Goal: Information Seeking & Learning: Learn about a topic

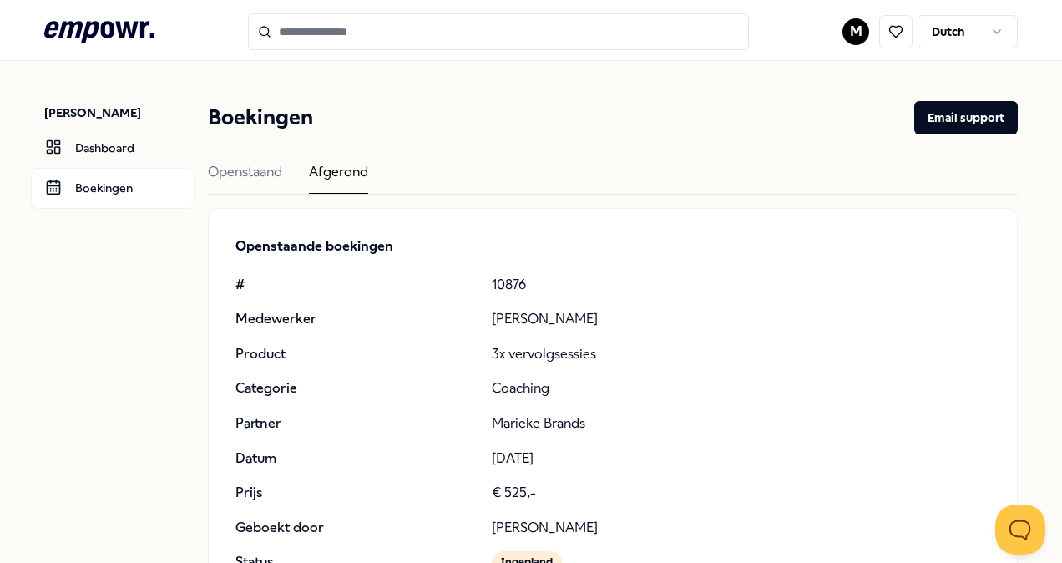
scroll to position [527, 0]
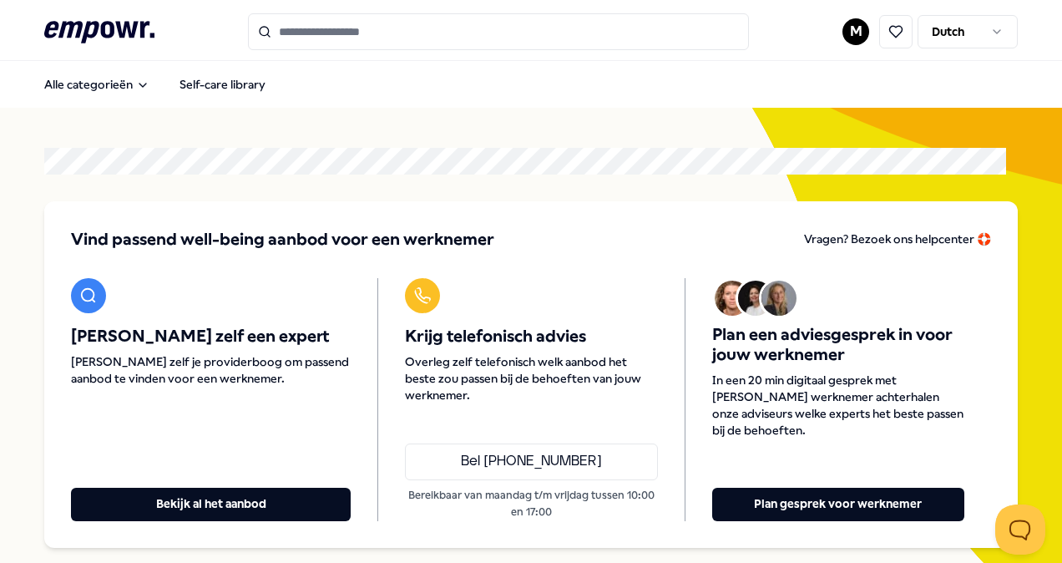
click at [468, 35] on input "Search for products, categories or subcategories" at bounding box center [498, 31] width 501 height 37
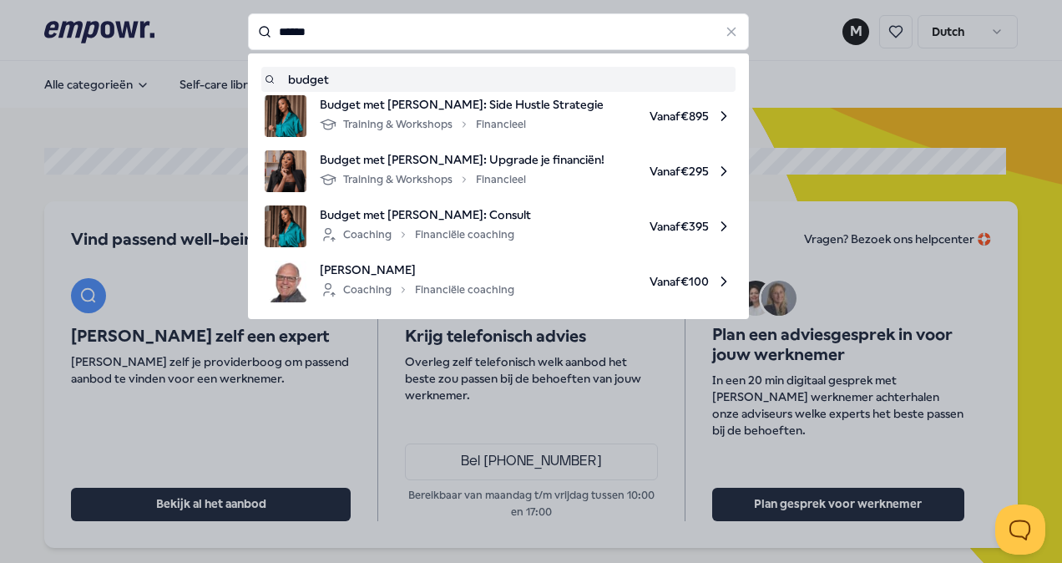
type input "******"
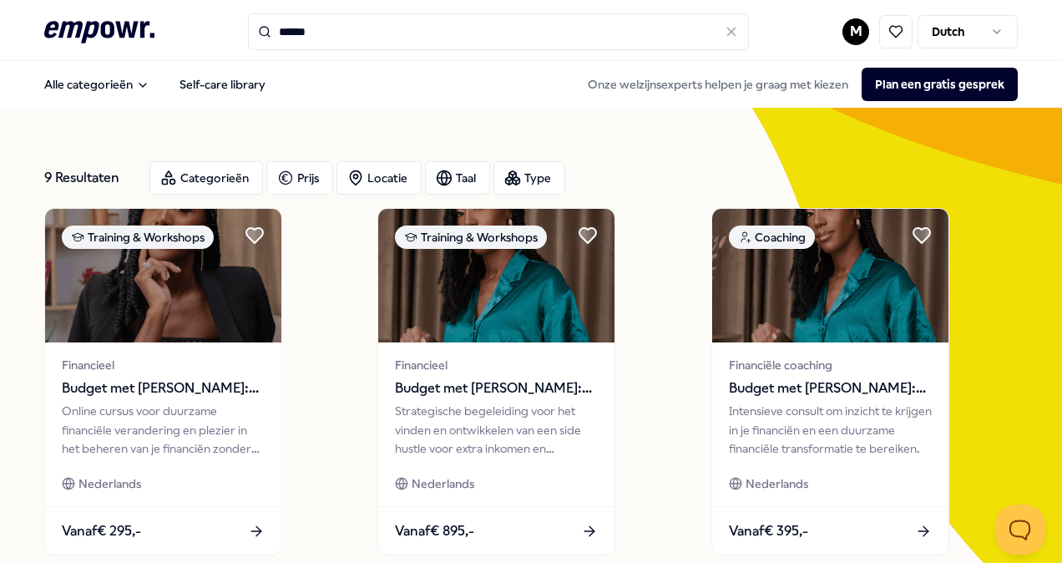
scroll to position [83, 0]
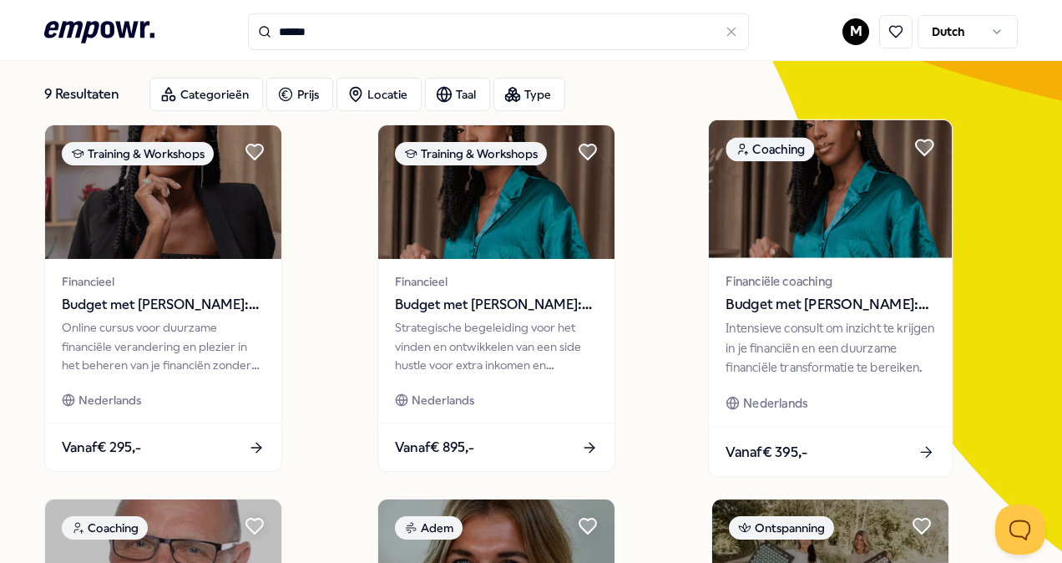
click at [830, 356] on div "Intensieve consult om inzicht te krijgen in je financiën en een duurzame financ…" at bounding box center [829, 348] width 209 height 58
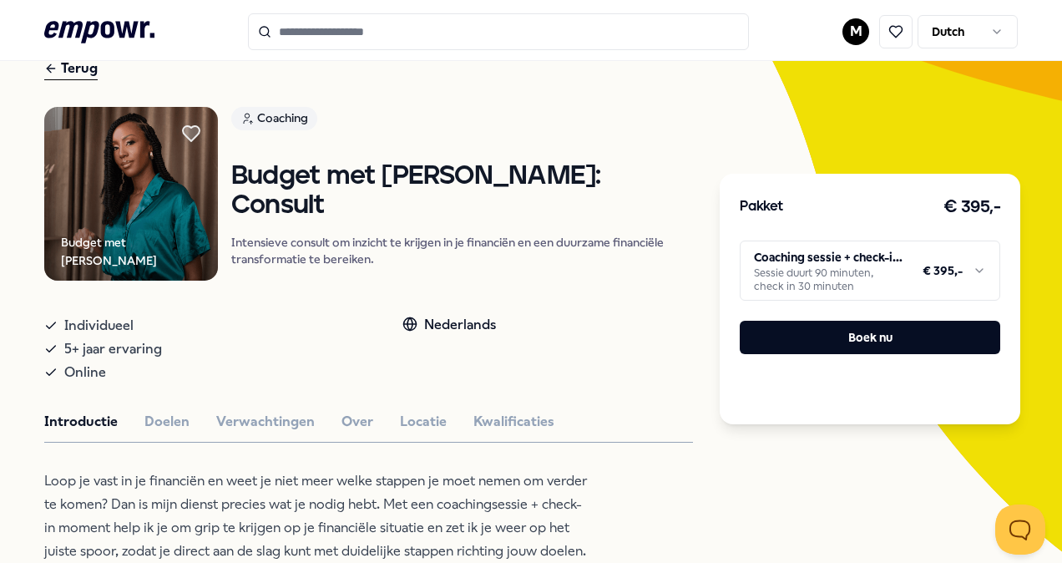
scroll to position [167, 0]
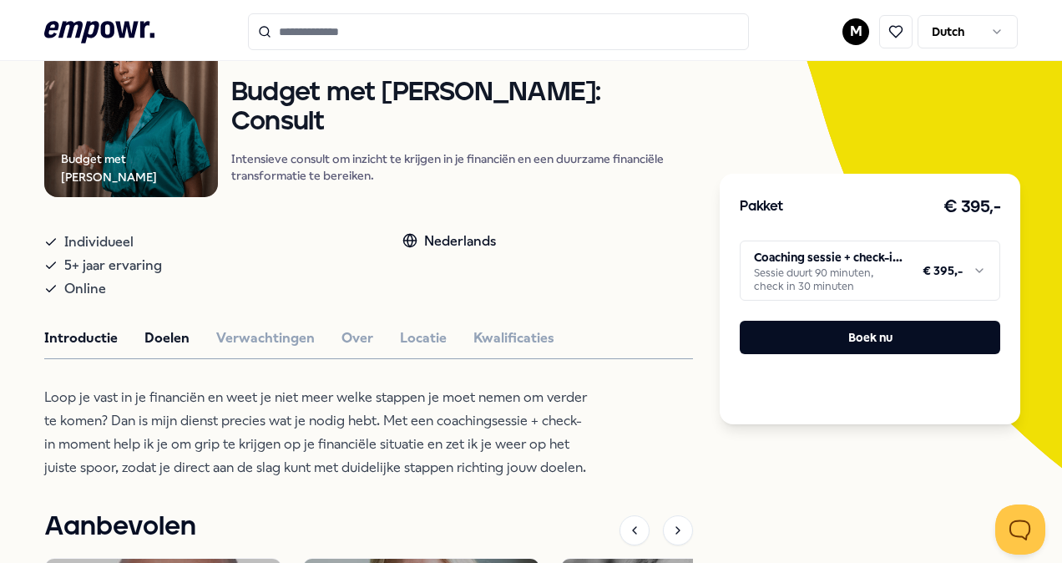
click at [165, 332] on button "Doelen" at bounding box center [166, 338] width 45 height 22
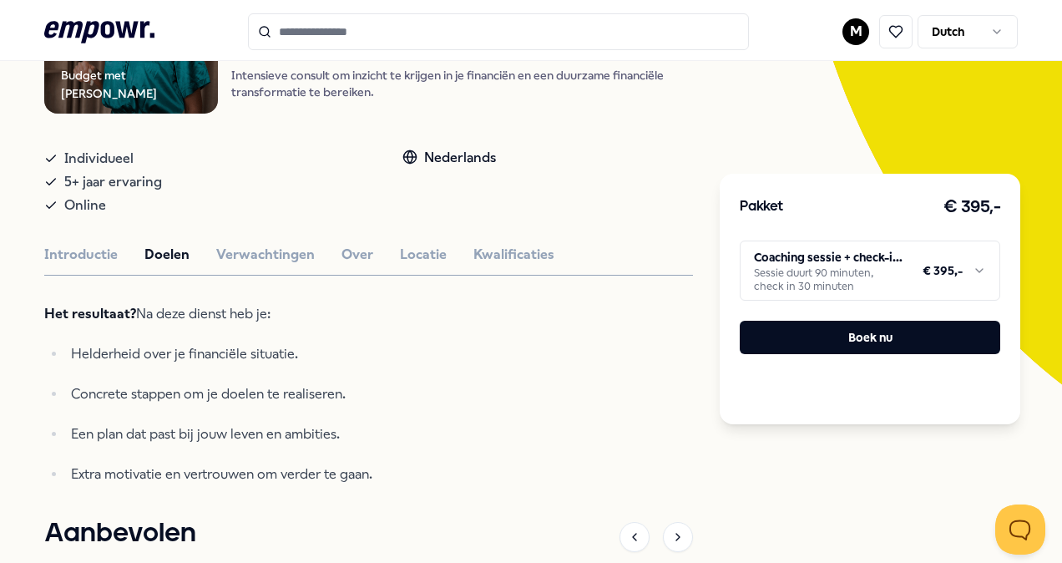
scroll to position [334, 0]
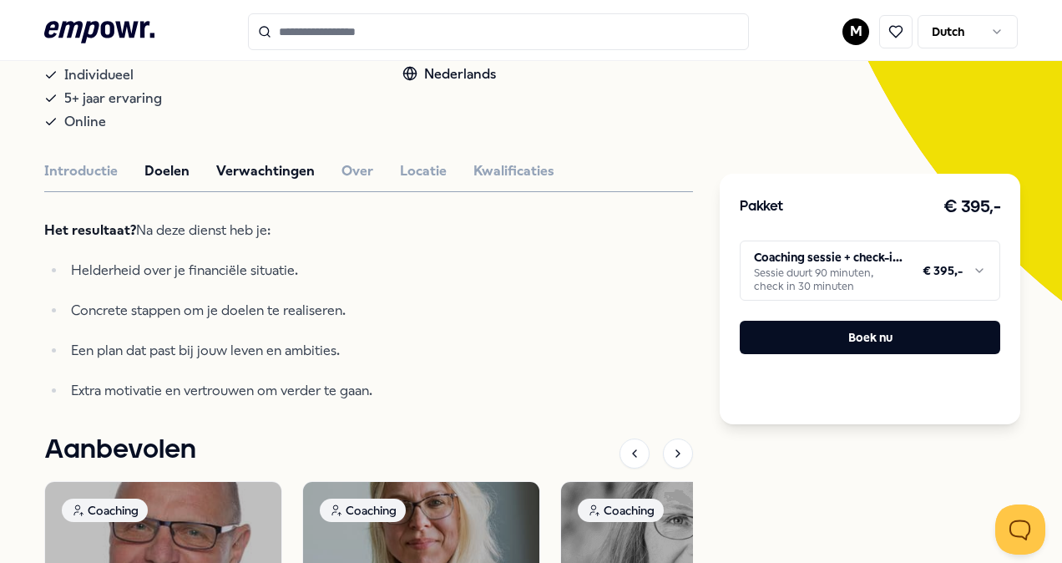
click at [282, 164] on button "Verwachtingen" at bounding box center [265, 171] width 99 height 22
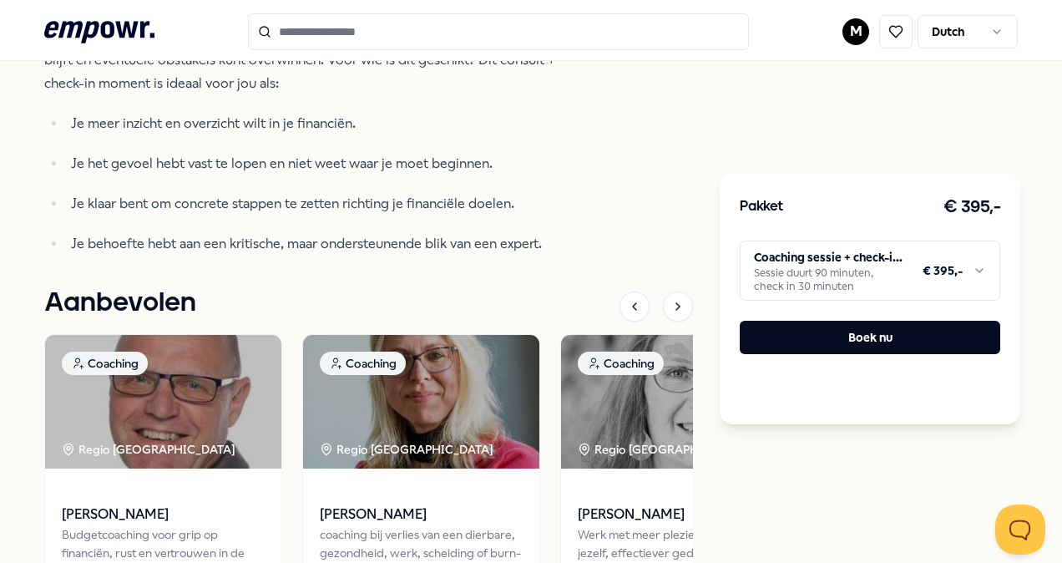
scroll to position [835, 0]
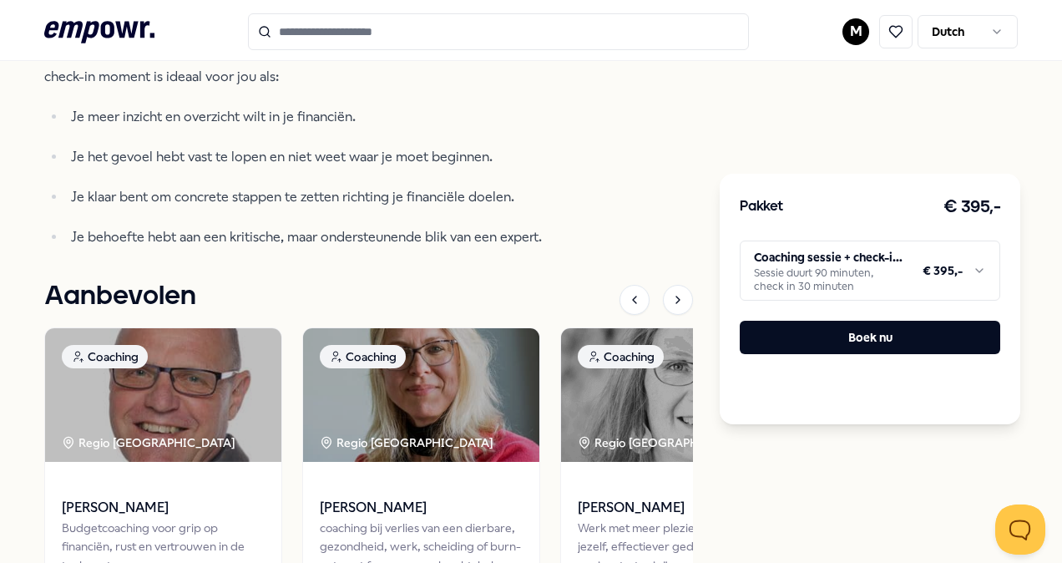
type input "******"
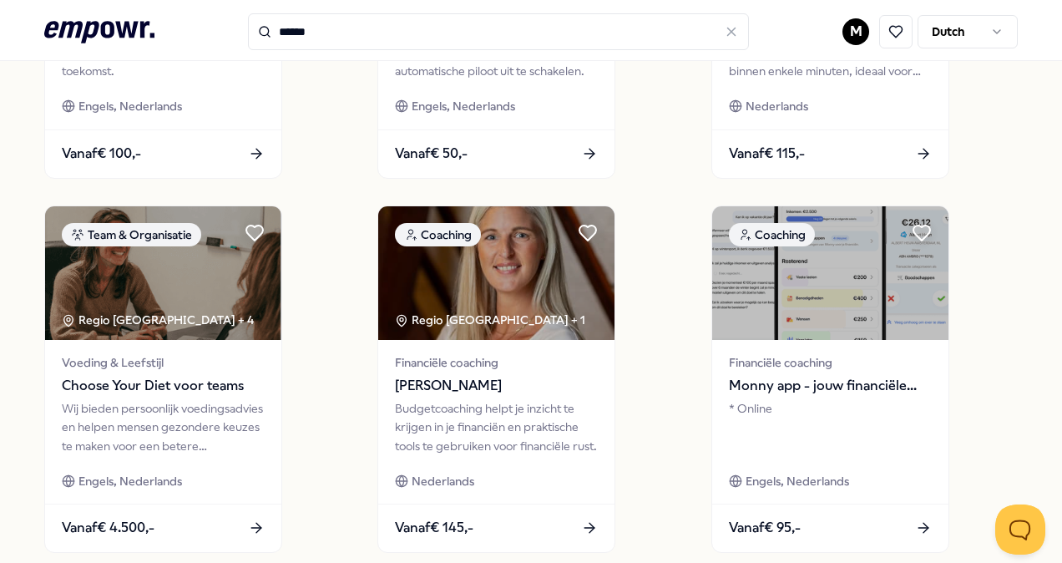
scroll to position [918, 0]
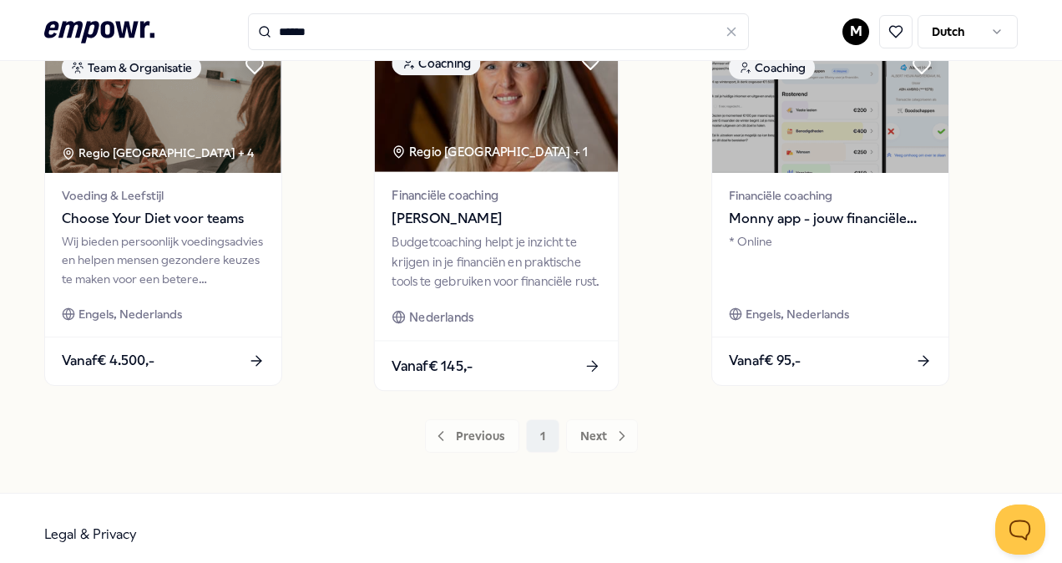
click at [441, 225] on span "[PERSON_NAME]" at bounding box center [496, 219] width 209 height 22
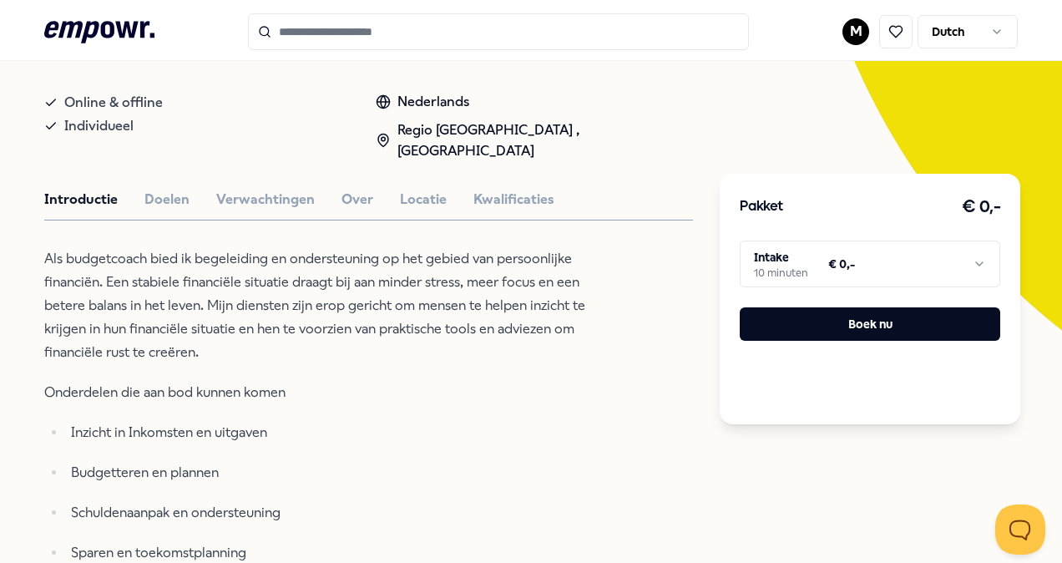
scroll to position [275, 0]
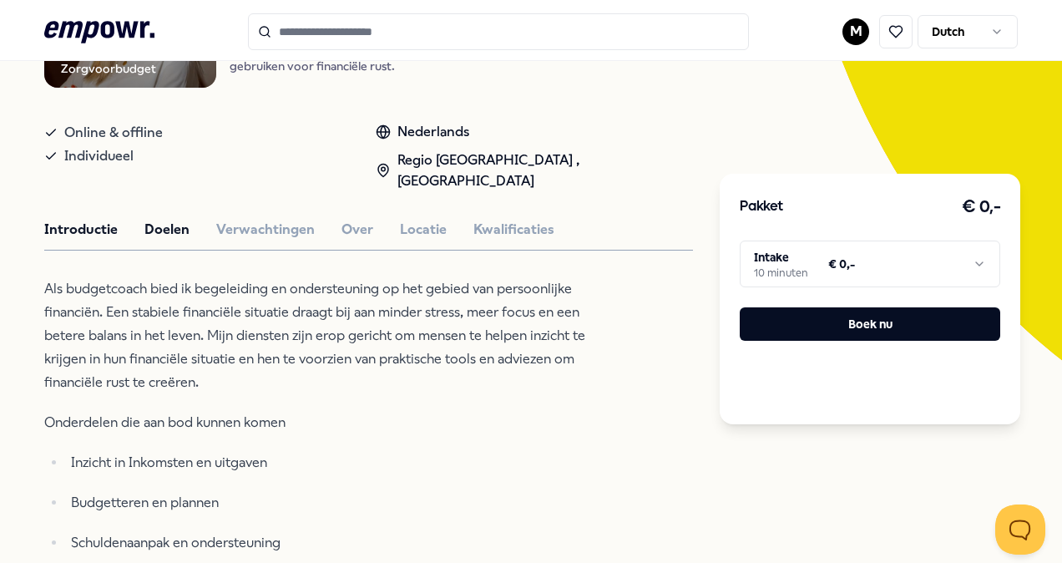
click at [165, 219] on button "Doelen" at bounding box center [166, 230] width 45 height 22
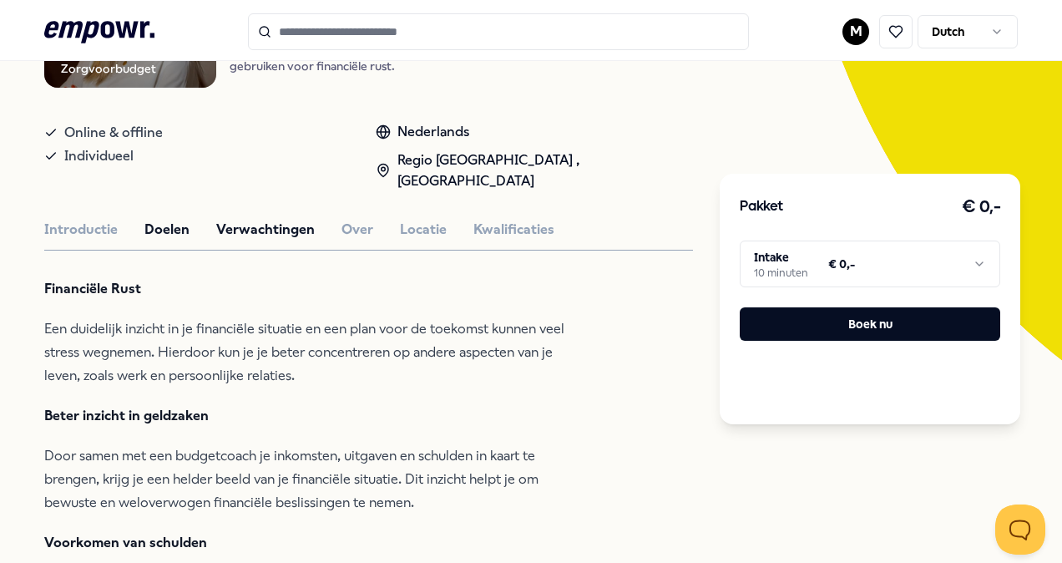
click at [257, 219] on button "Verwachtingen" at bounding box center [265, 230] width 99 height 22
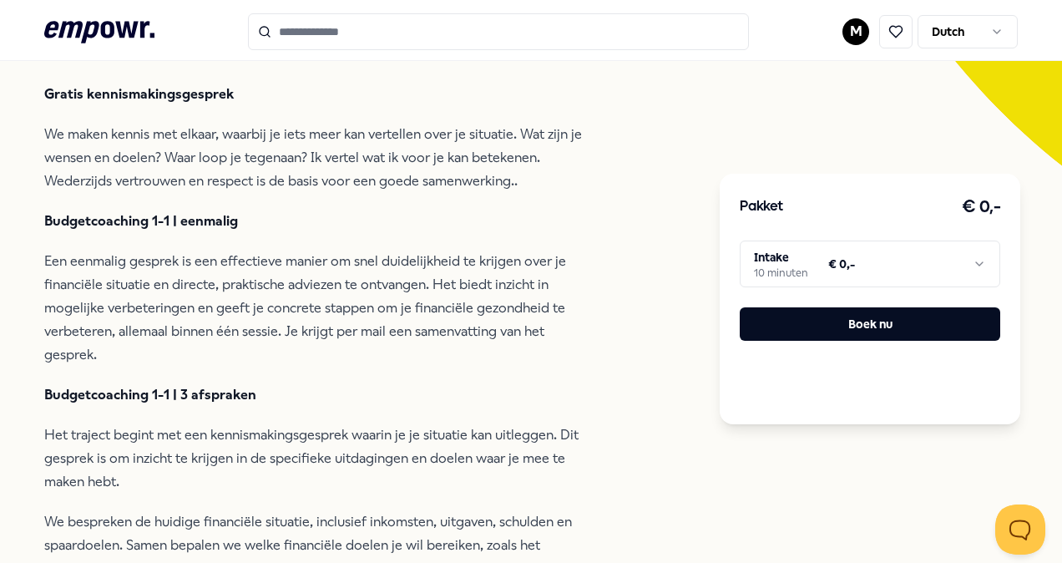
scroll to position [442, 0]
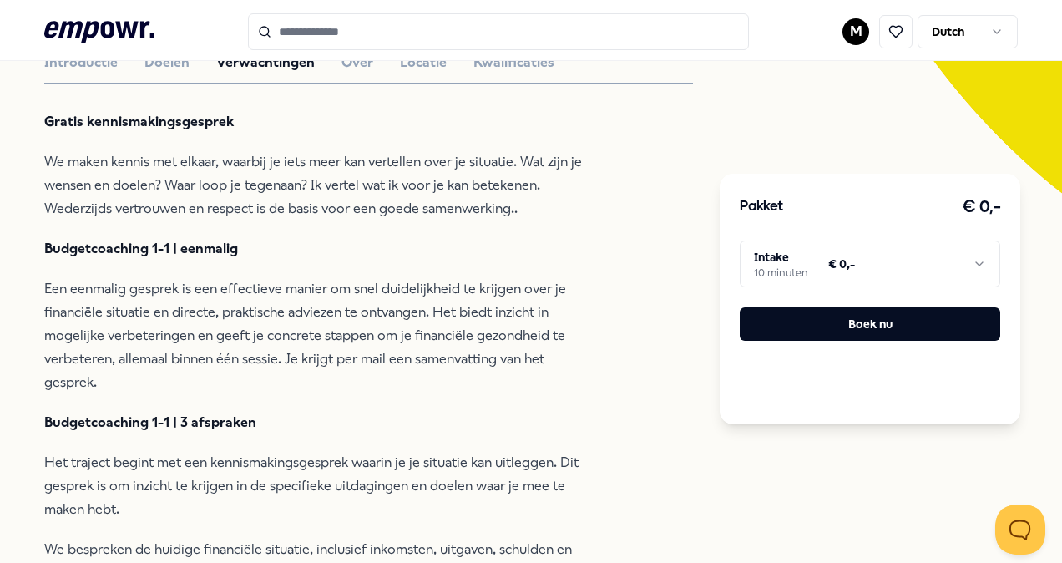
click at [965, 263] on html ".empowr-logo_svg__cls-1{fill:#03032f} M Dutch Alle categorieën Self-care librar…" at bounding box center [531, 281] width 1062 height 563
click at [861, 124] on html ".empowr-logo_svg__cls-1{fill:#03032f} M Dutch Alle categorieën Self-care librar…" at bounding box center [531, 281] width 1062 height 563
